Goal: Navigation & Orientation: Go to known website

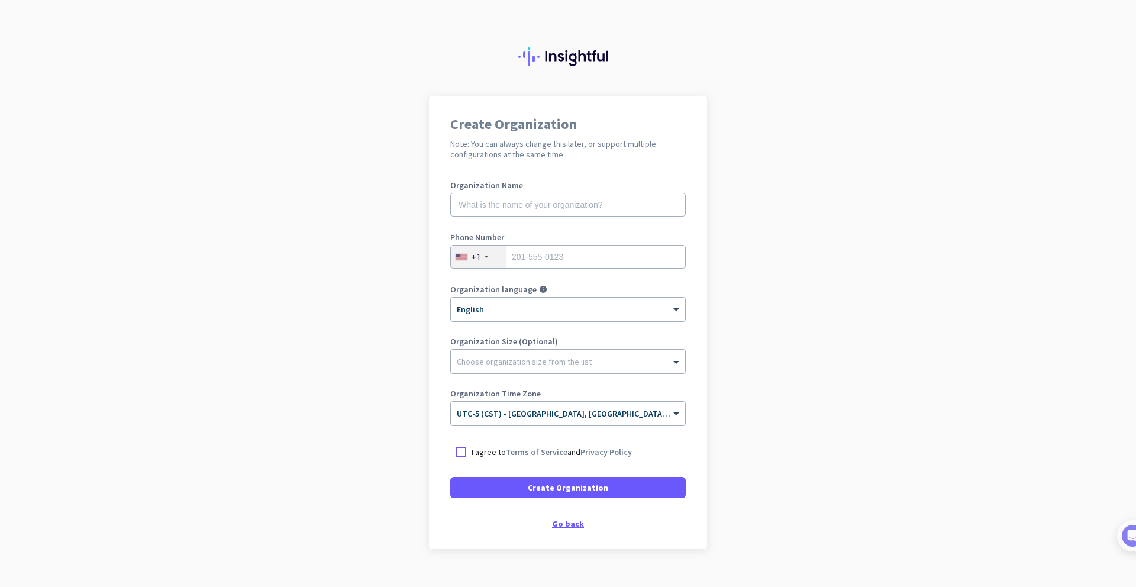
click at [567, 522] on div "Go back" at bounding box center [567, 523] width 235 height 8
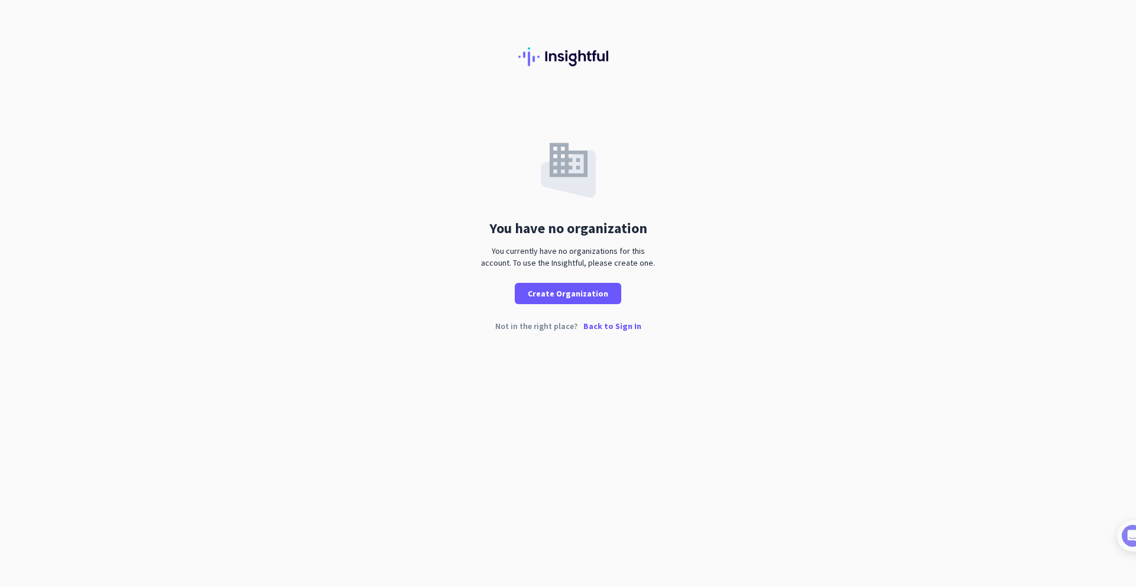
click at [593, 328] on p "Back to Sign In" at bounding box center [612, 326] width 58 height 8
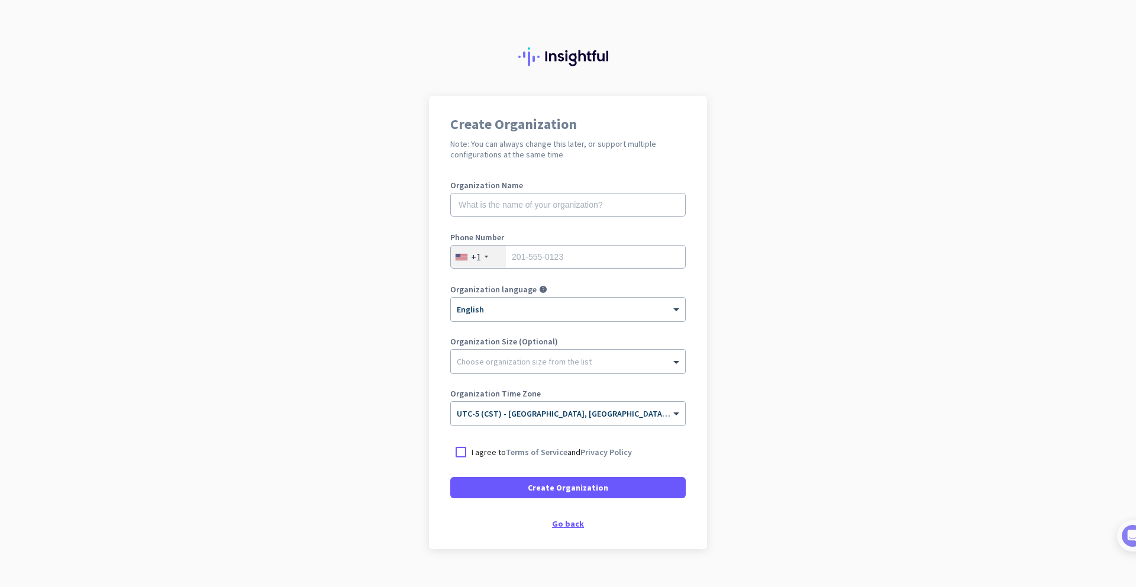
click at [570, 528] on div "Go back" at bounding box center [567, 523] width 235 height 8
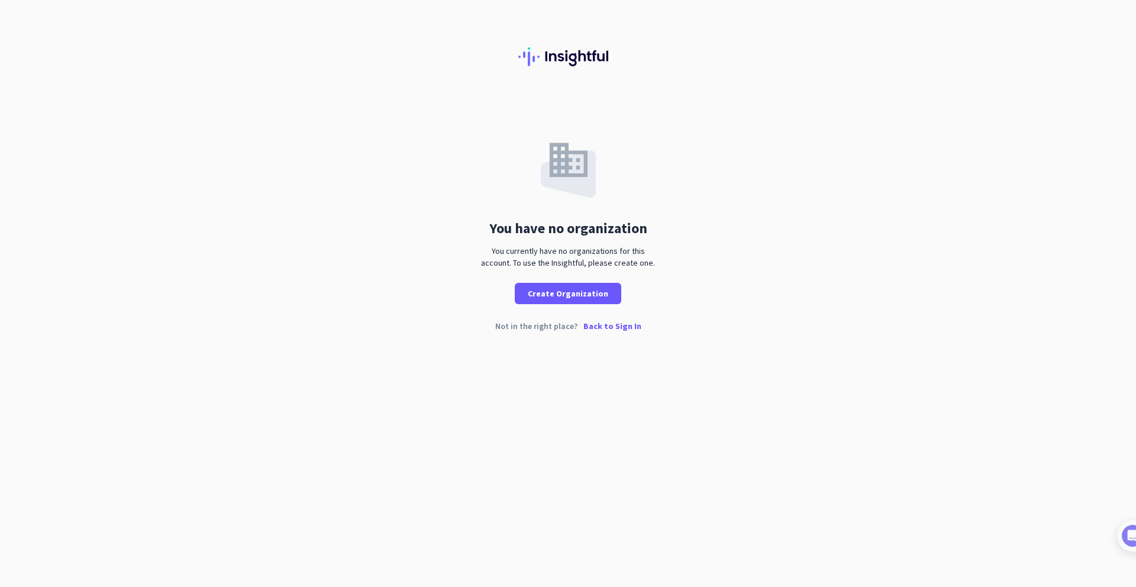
click at [612, 325] on p "Back to Sign In" at bounding box center [612, 326] width 58 height 8
